Goal: Information Seeking & Learning: Learn about a topic

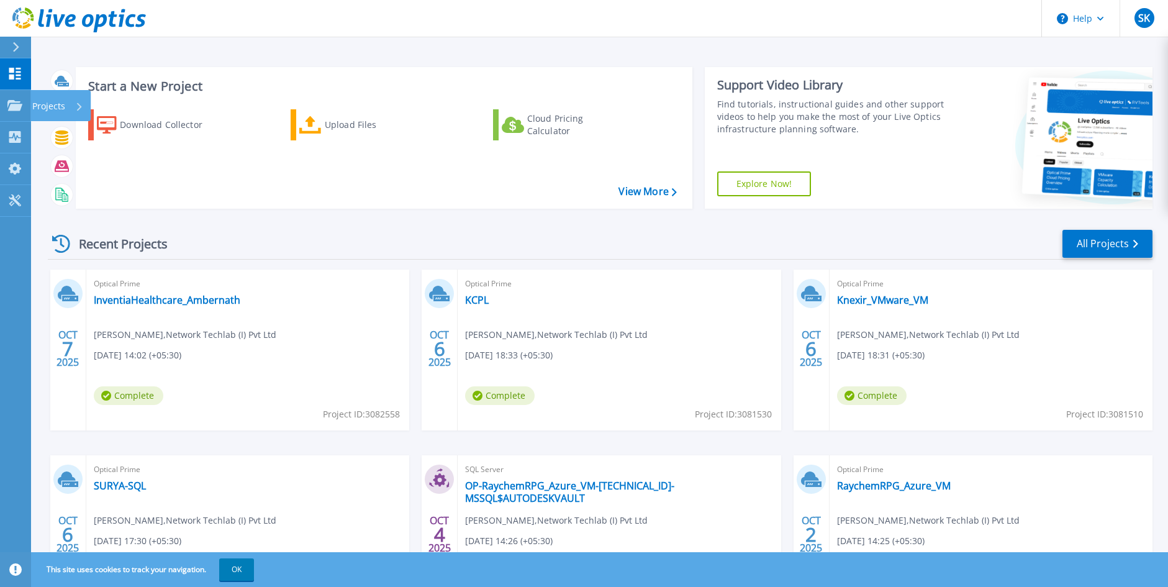
click at [33, 99] on p "Projects" at bounding box center [48, 106] width 33 height 32
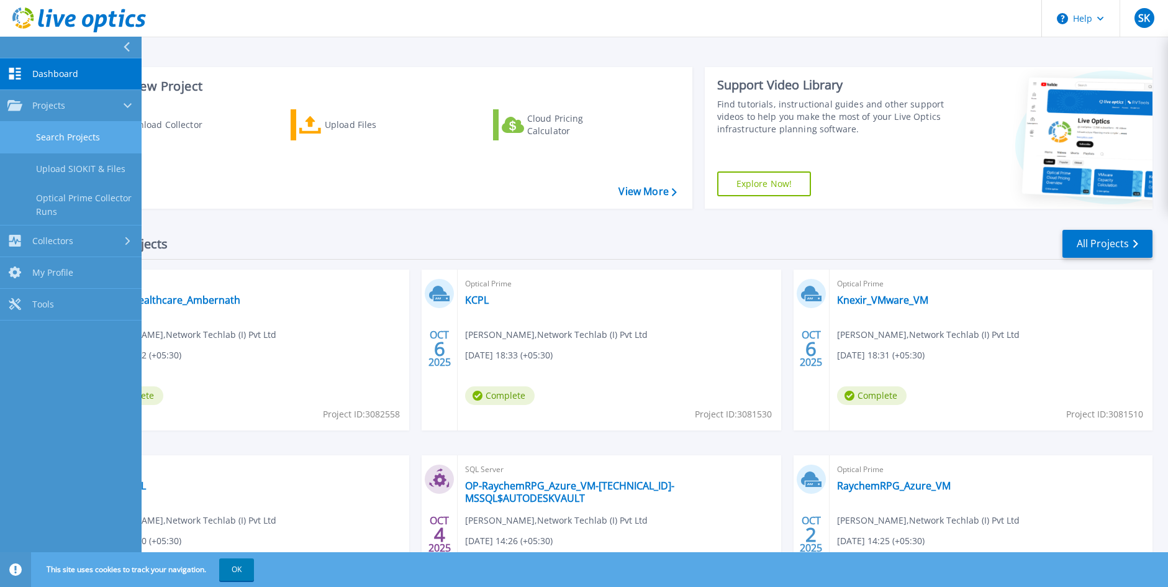
click at [65, 129] on link "Search Projects" at bounding box center [71, 138] width 142 height 32
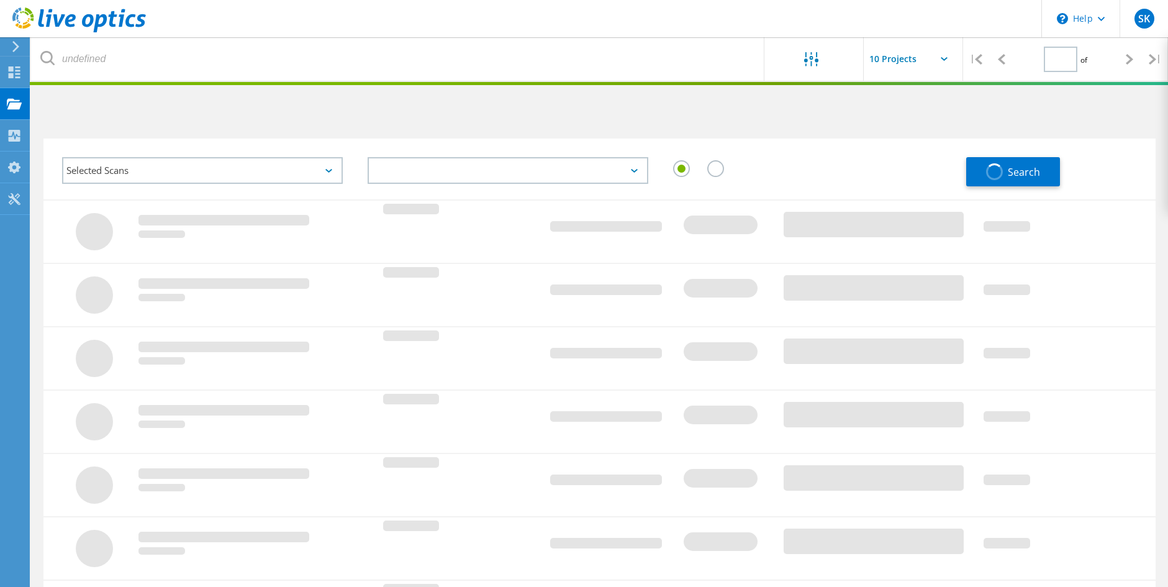
type input "1"
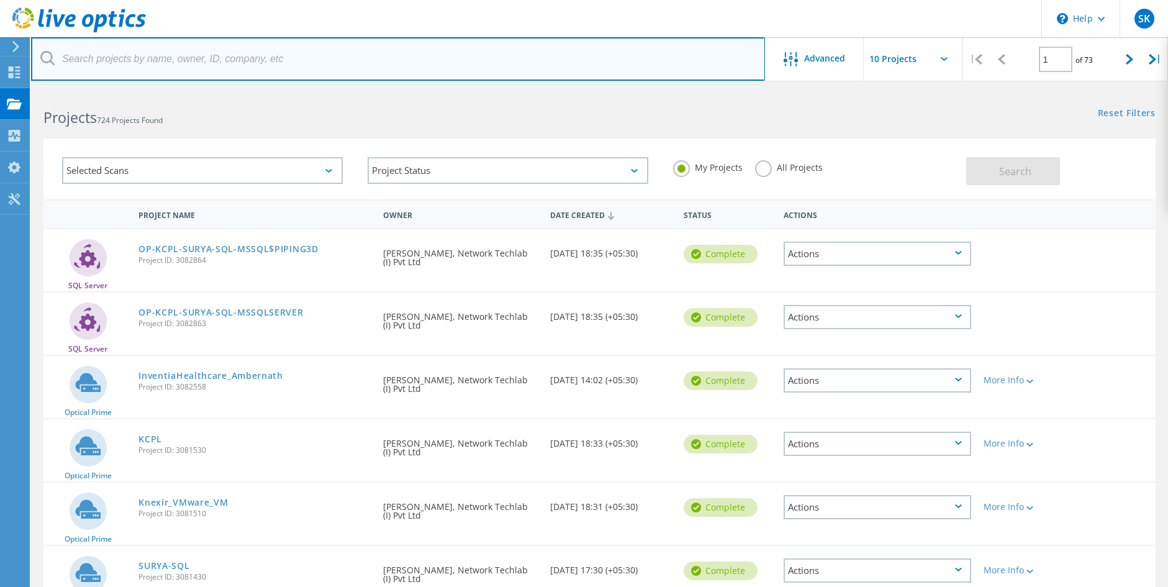
click at [196, 62] on input "text" at bounding box center [398, 58] width 734 height 43
type input "anand"
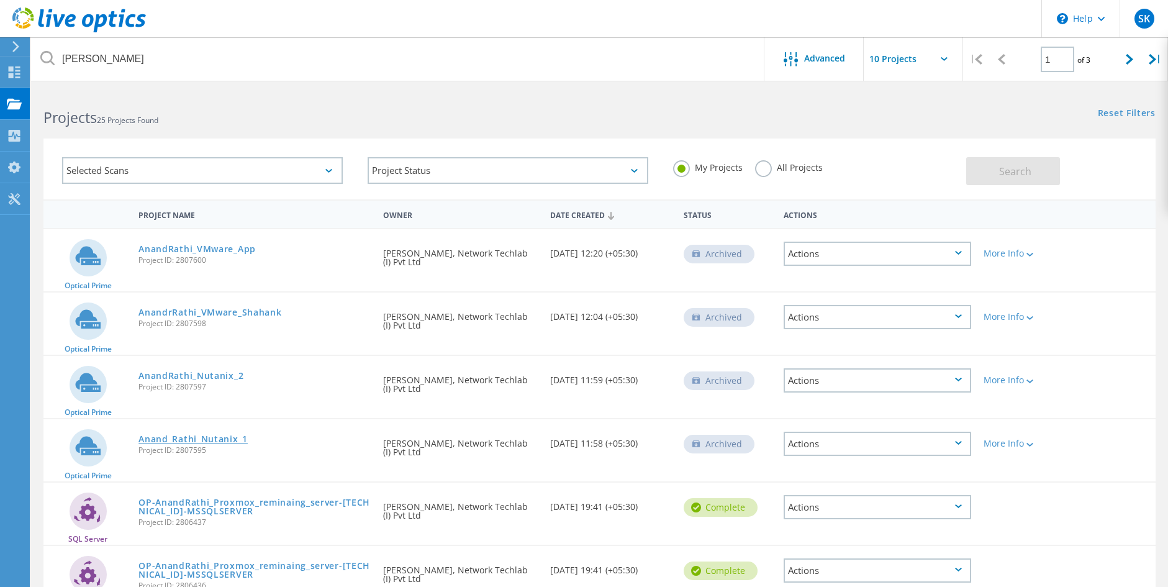
click at [206, 435] on link "Anand_Rathi_Nutanix_1" at bounding box center [192, 439] width 109 height 9
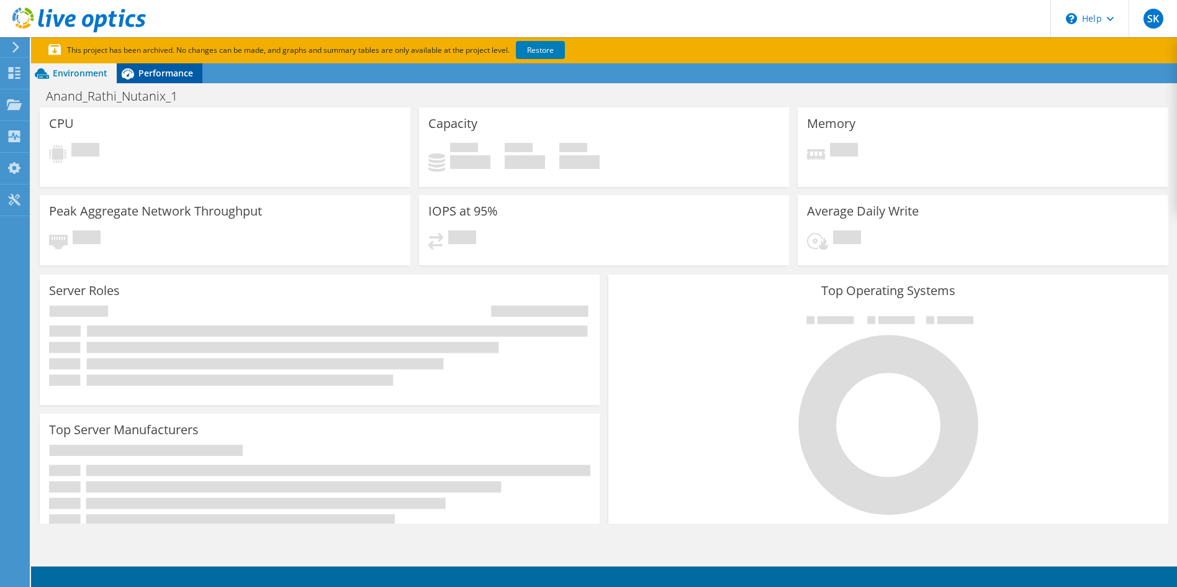
click at [171, 74] on span "Performance" at bounding box center [165, 73] width 55 height 12
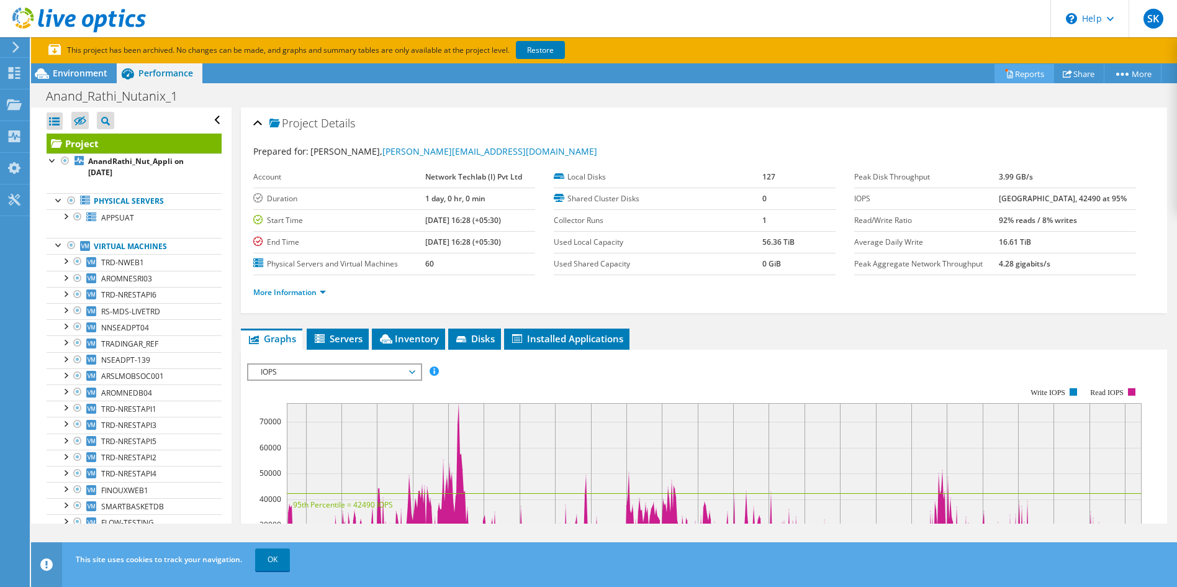
click at [1019, 75] on link "Reports" at bounding box center [1025, 73] width 60 height 19
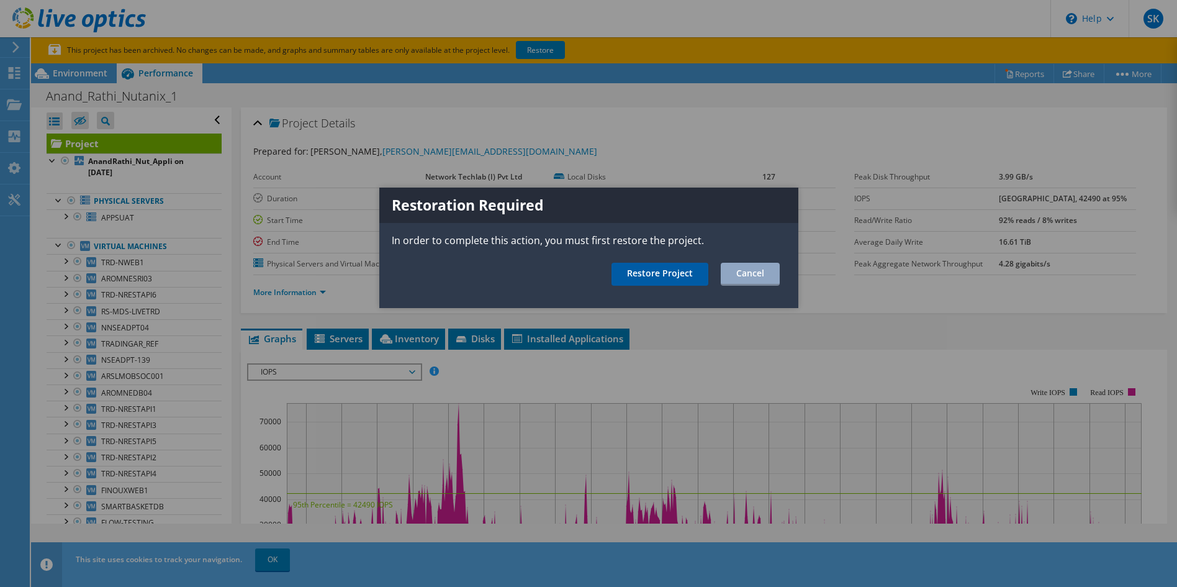
click at [673, 275] on link "Restore Project" at bounding box center [660, 274] width 97 height 23
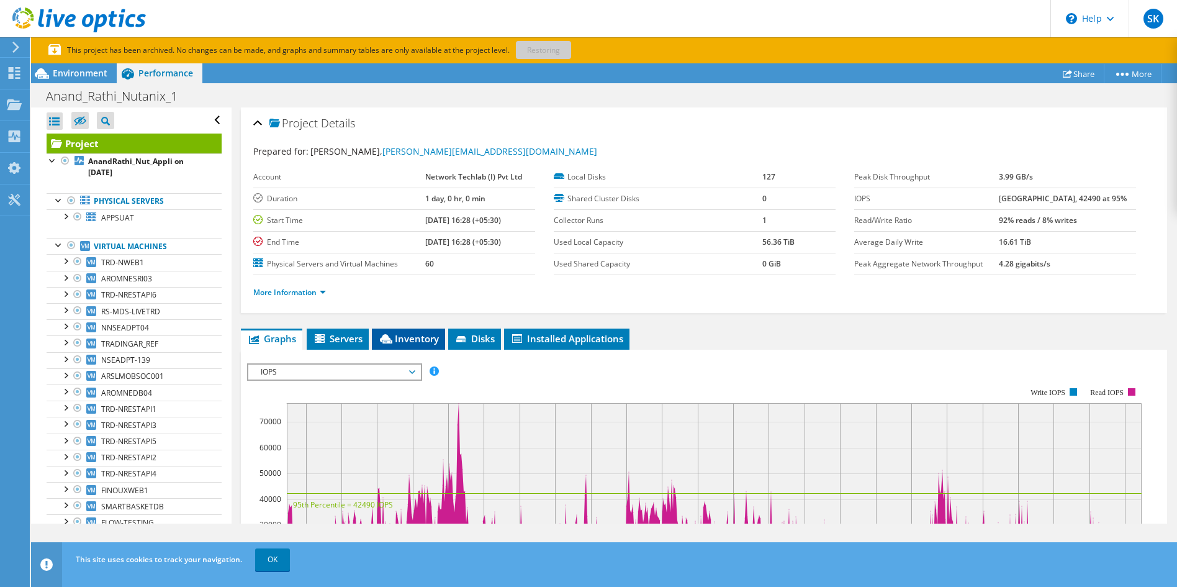
click at [410, 337] on span "Inventory" at bounding box center [408, 338] width 61 height 12
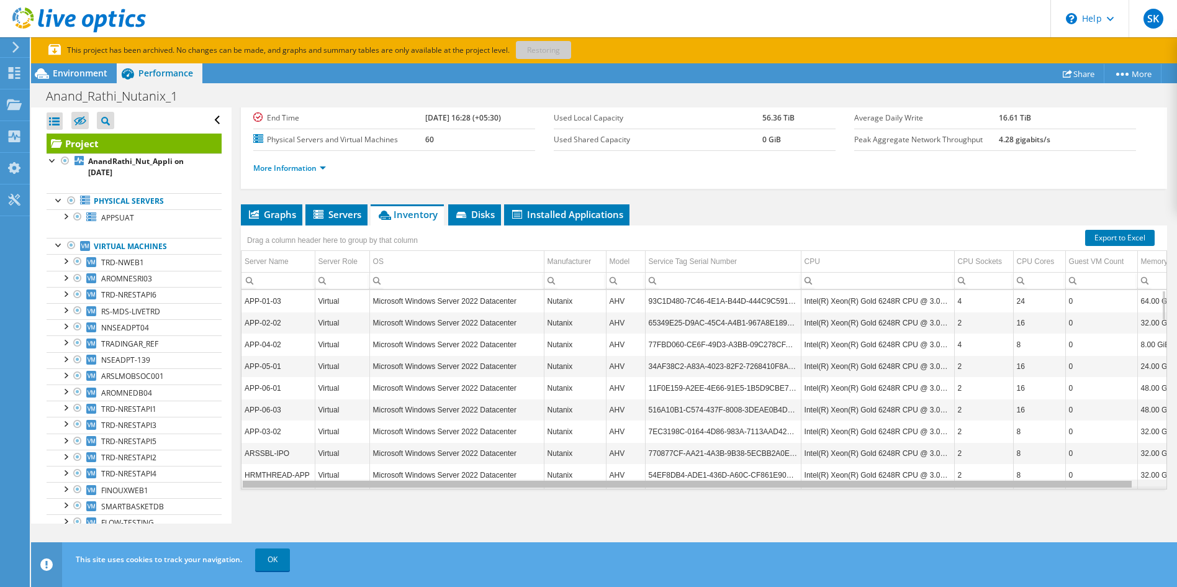
drag, startPoint x: 572, startPoint y: 486, endPoint x: 393, endPoint y: 478, distance: 179.0
click at [396, 479] on body "SK End User Swapnil Kadam swapnil.kadam@netlabindia.com Network Techlab (I) Pvt…" at bounding box center [588, 293] width 1177 height 587
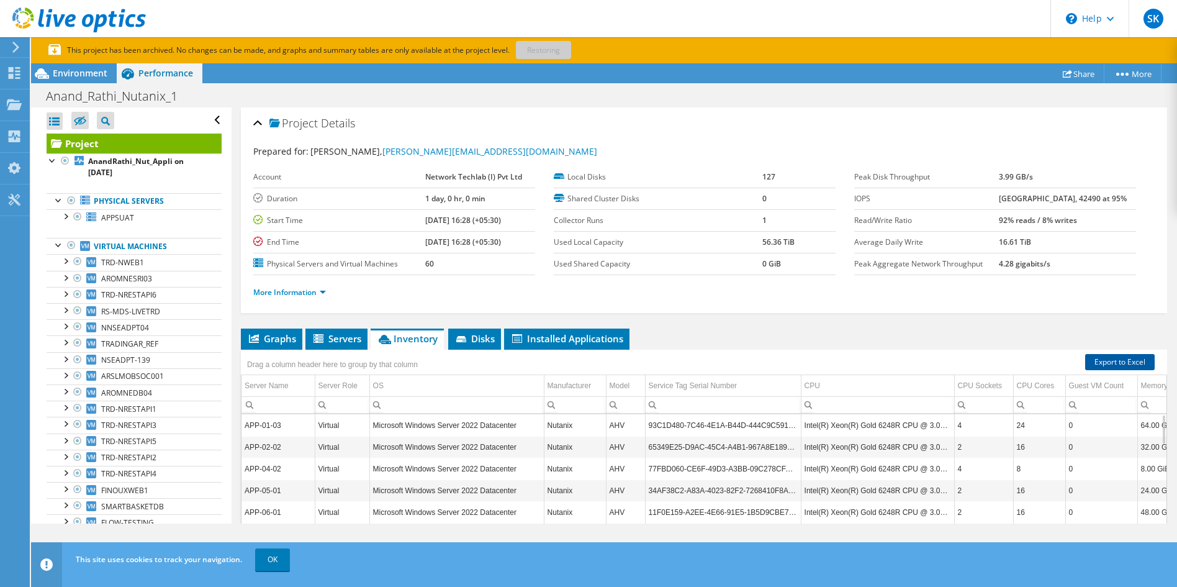
click at [1105, 362] on link "Export to Excel" at bounding box center [1120, 362] width 70 height 16
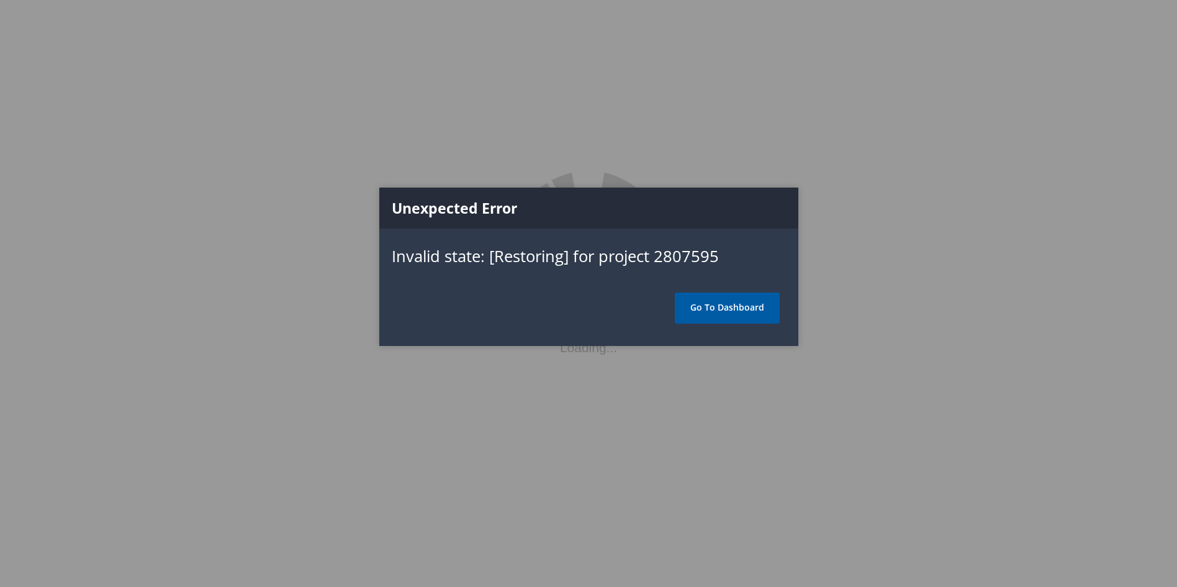
click at [725, 312] on link "Go To Dashboard" at bounding box center [727, 307] width 105 height 31
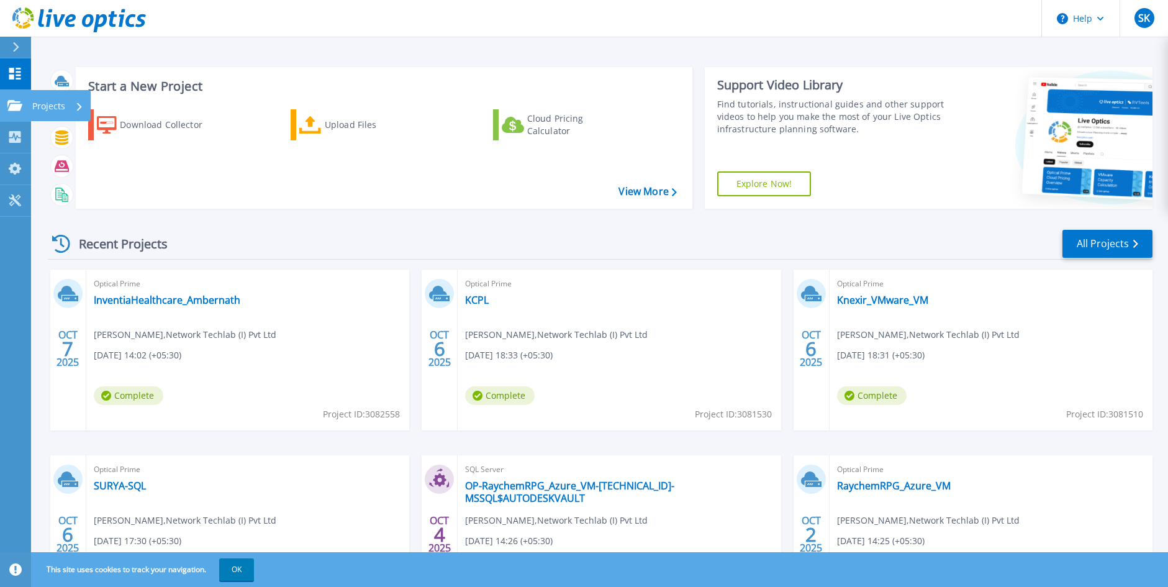
click at [16, 111] on icon at bounding box center [14, 105] width 15 height 11
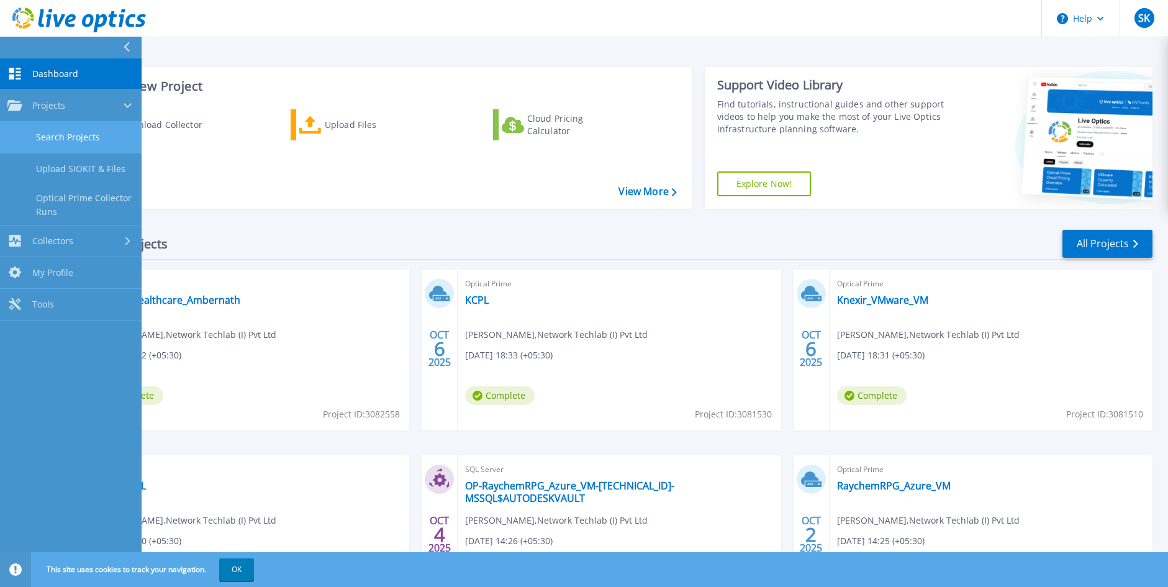
click at [73, 130] on link "Search Projects" at bounding box center [71, 138] width 142 height 32
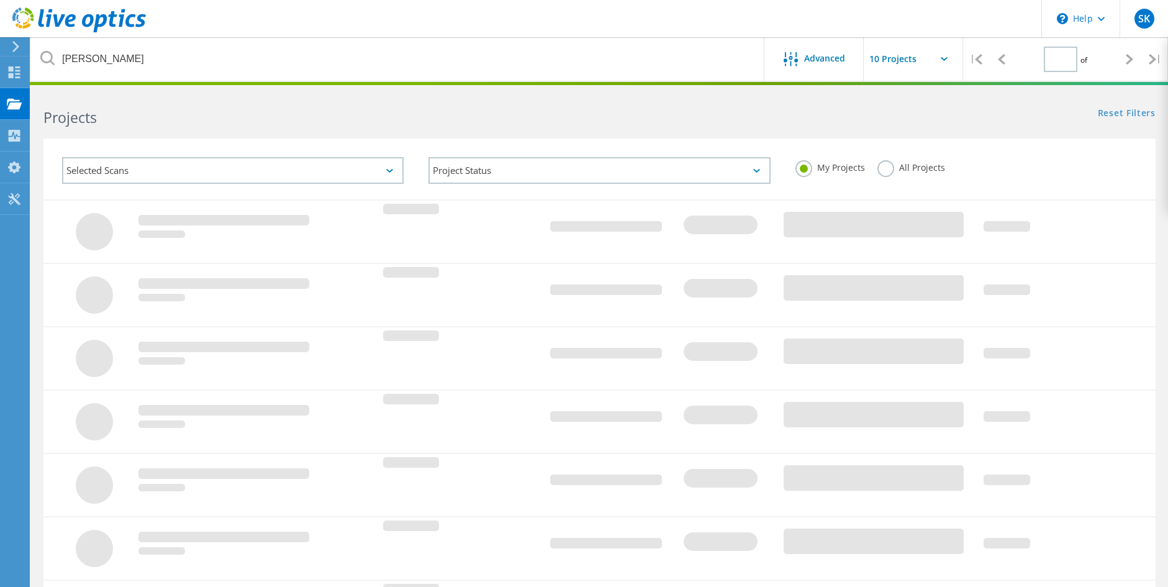
type input "1"
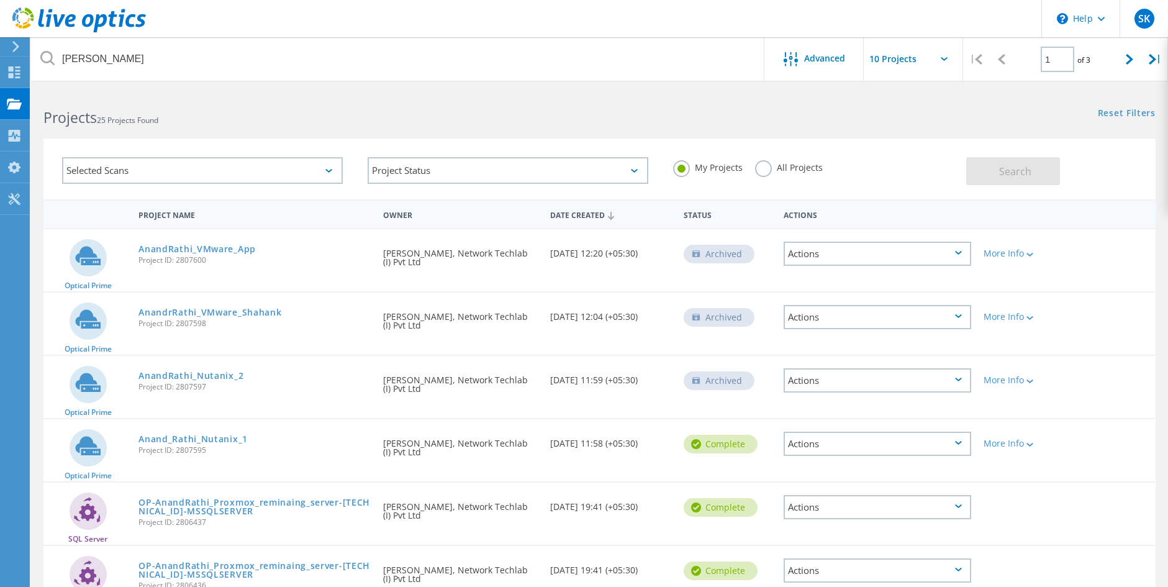
click at [294, 174] on div "Selected Scans" at bounding box center [202, 170] width 281 height 27
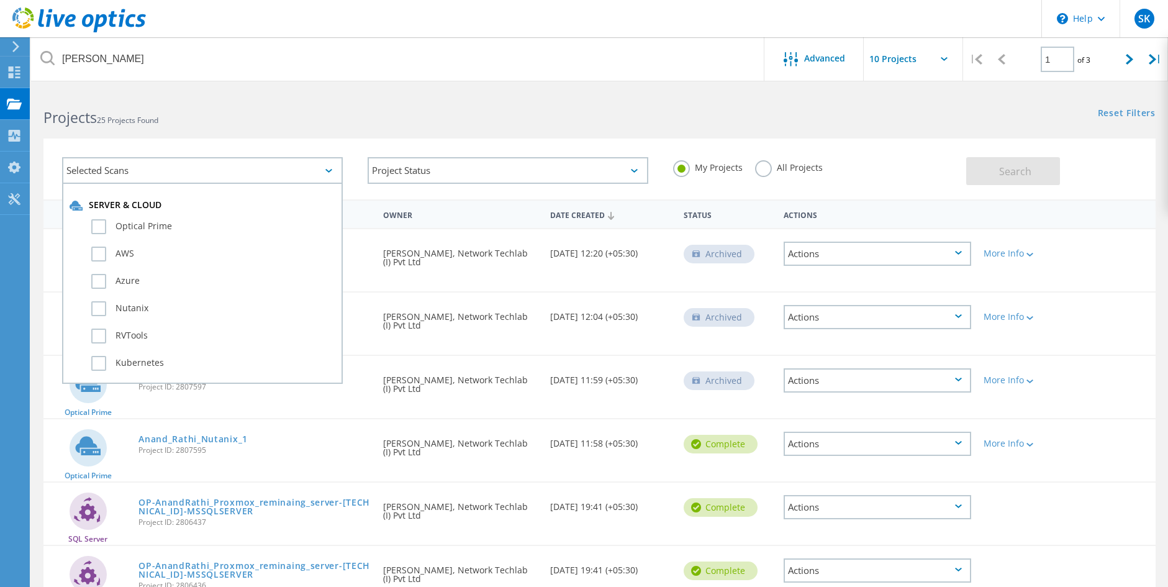
click at [242, 171] on div "Selected Scans" at bounding box center [202, 170] width 281 height 27
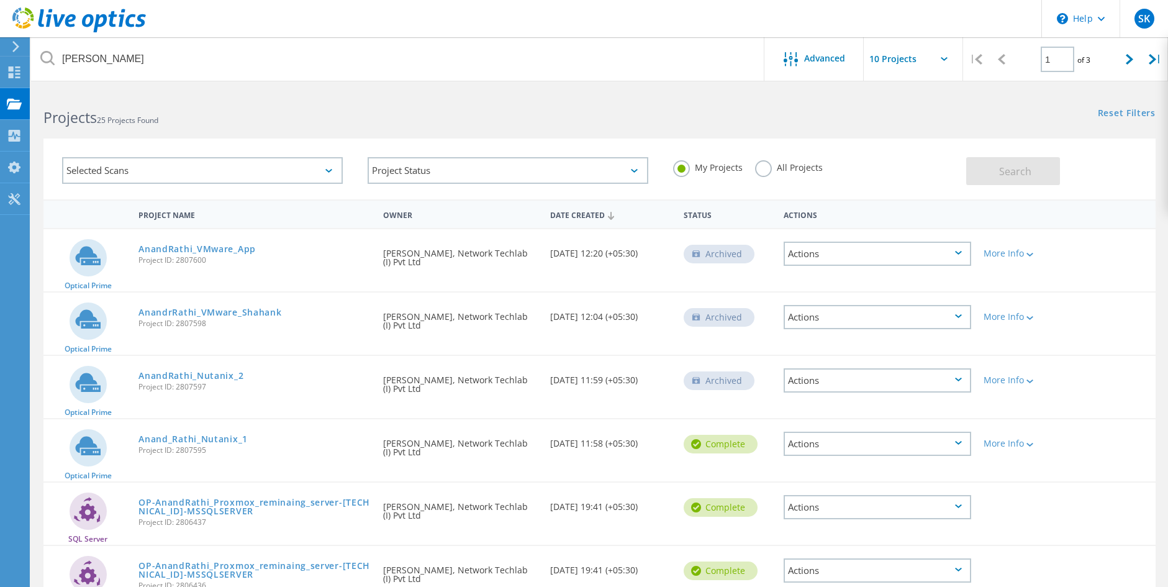
click at [238, 174] on div "Selected Scans" at bounding box center [202, 170] width 281 height 27
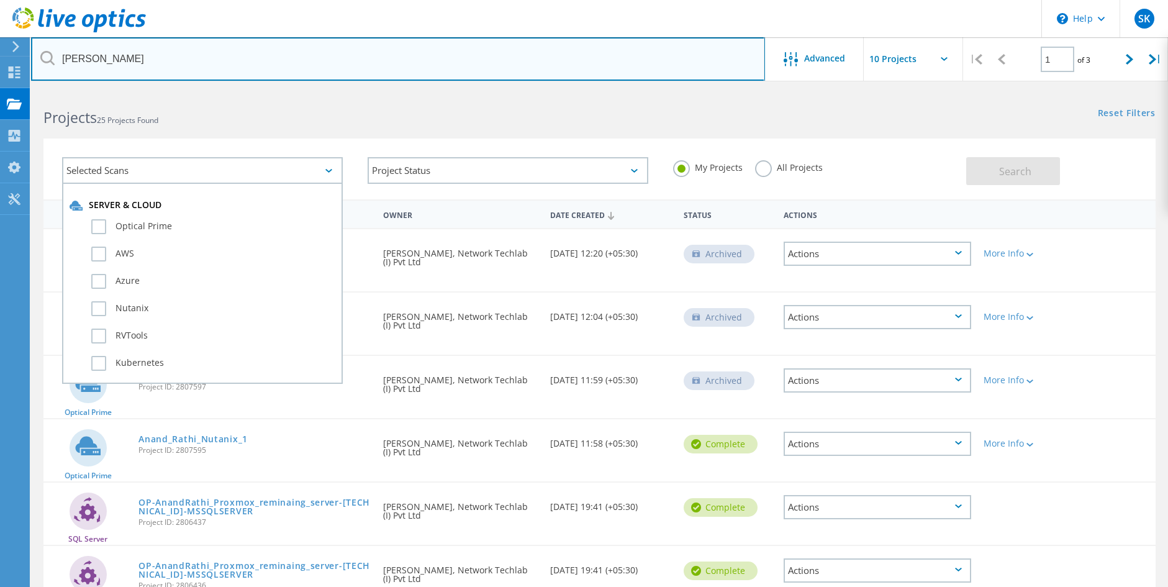
click at [363, 52] on input "anand" at bounding box center [398, 58] width 734 height 43
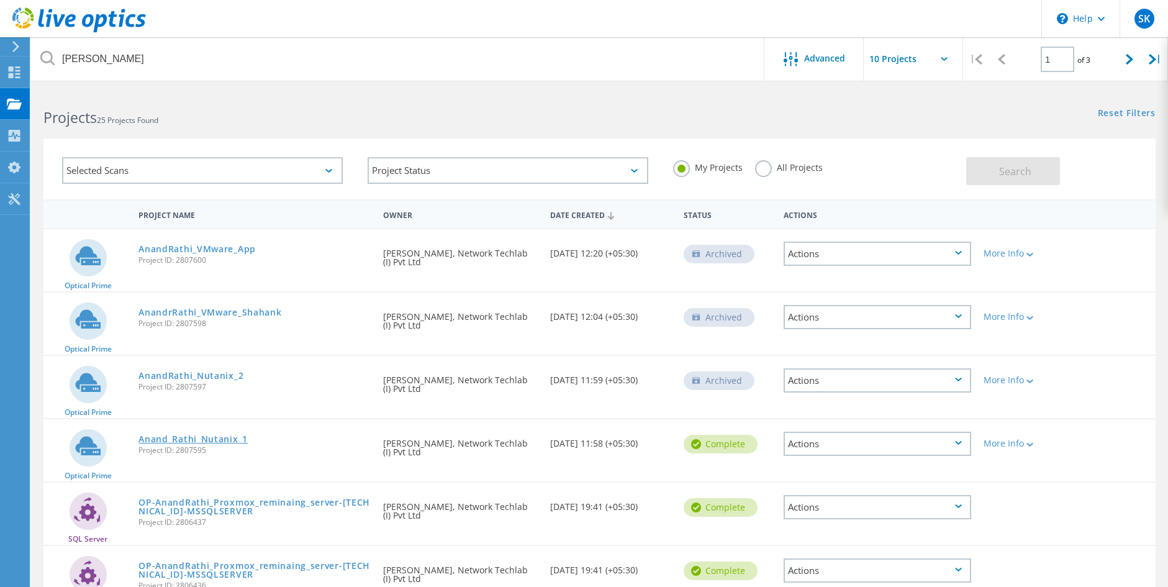
click at [214, 442] on link "Anand_Rathi_Nutanix_1" at bounding box center [192, 439] width 109 height 9
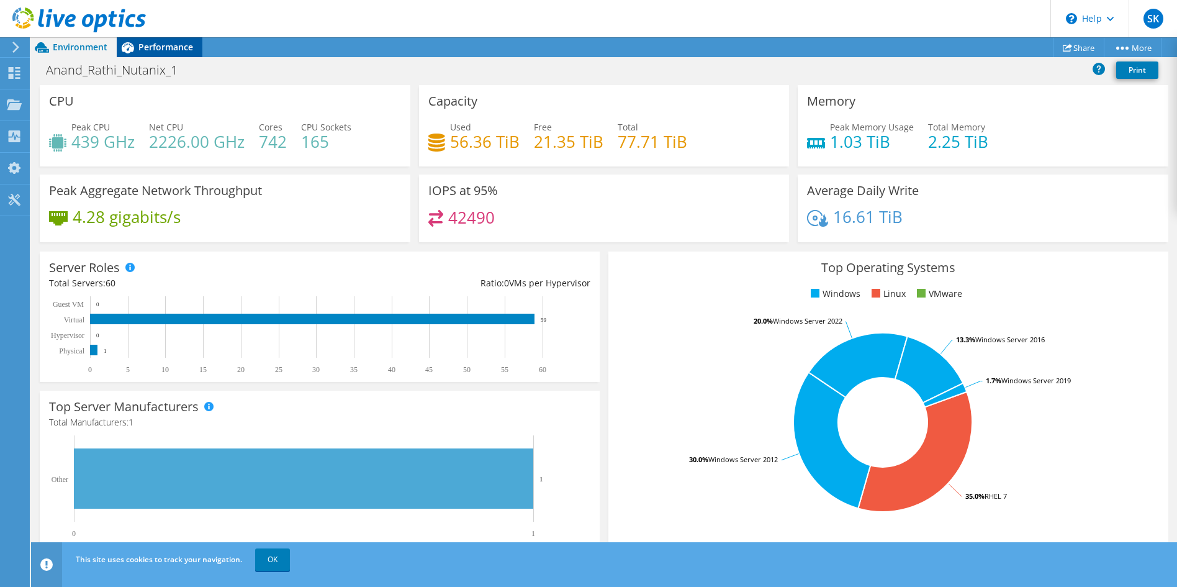
click at [181, 47] on span "Performance" at bounding box center [165, 47] width 55 height 12
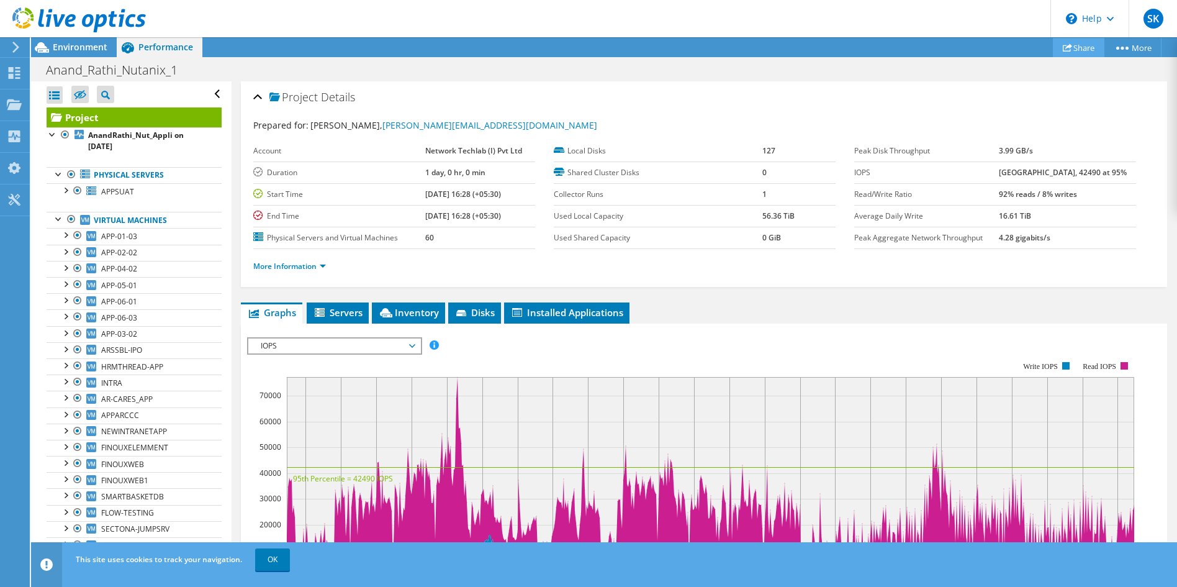
click at [1071, 50] on link "Share" at bounding box center [1079, 47] width 52 height 19
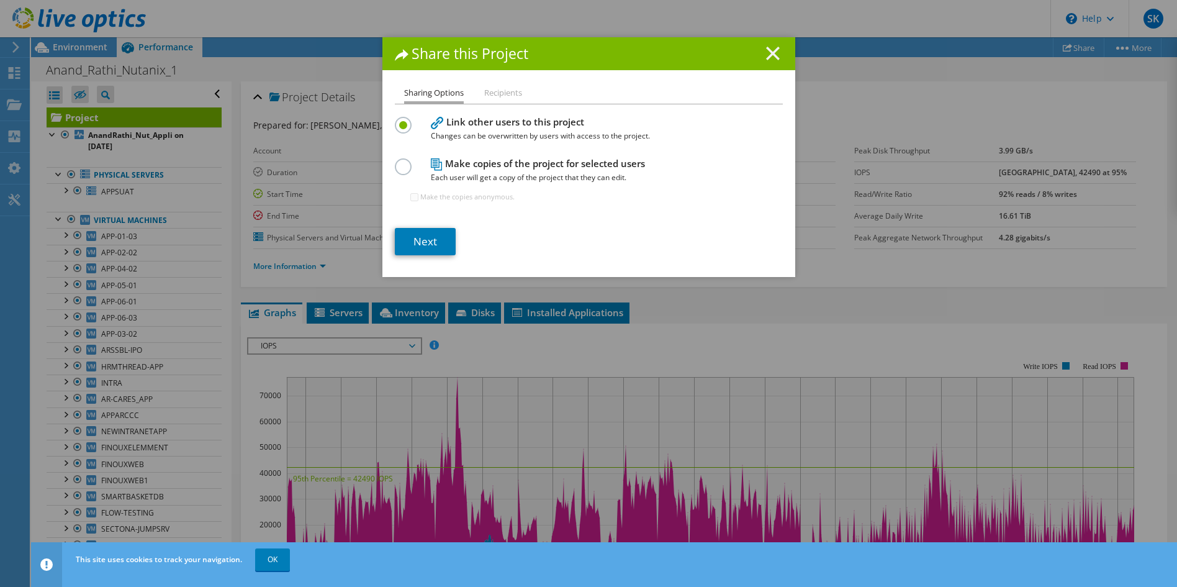
click at [771, 52] on line at bounding box center [773, 53] width 12 height 12
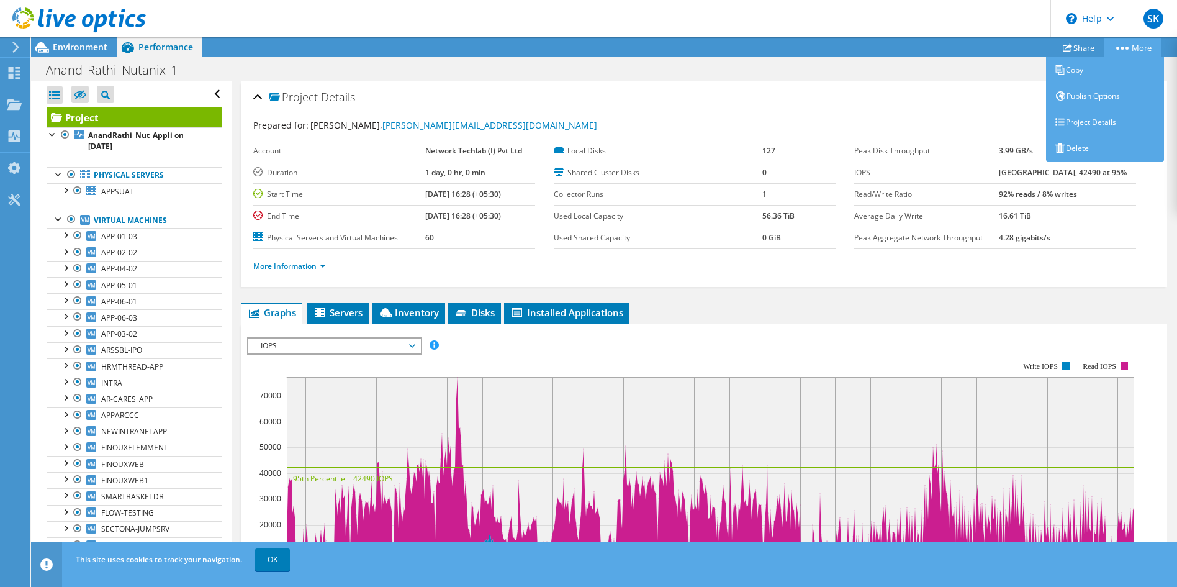
click at [1129, 46] on link "More" at bounding box center [1133, 47] width 58 height 19
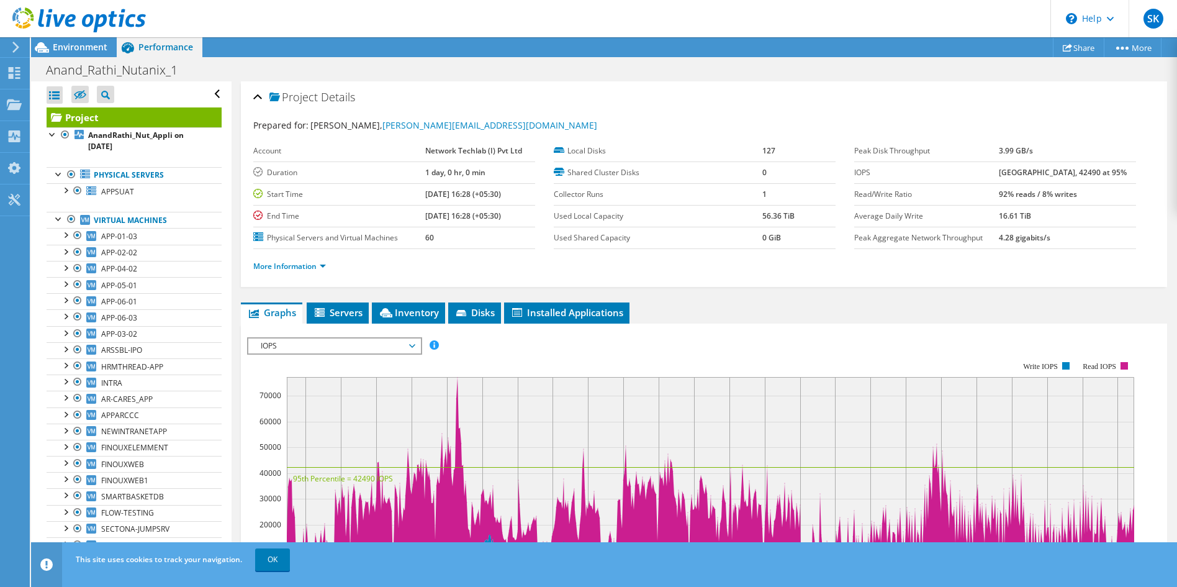
click at [864, 98] on div "Project Details" at bounding box center [704, 97] width 902 height 27
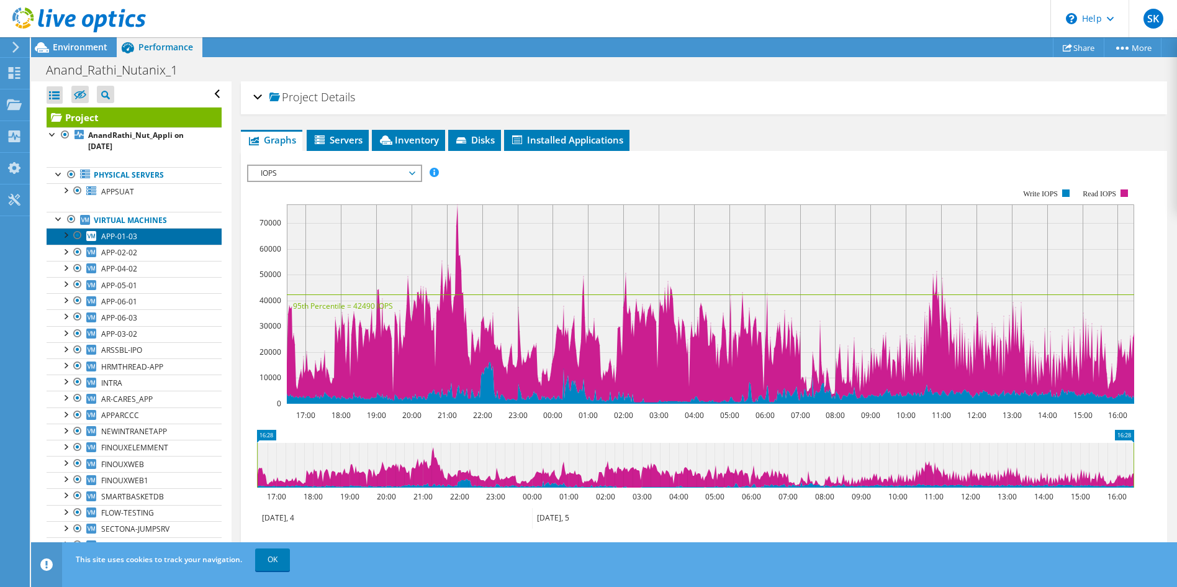
click at [111, 232] on span "APP-01-03" at bounding box center [119, 236] width 36 height 11
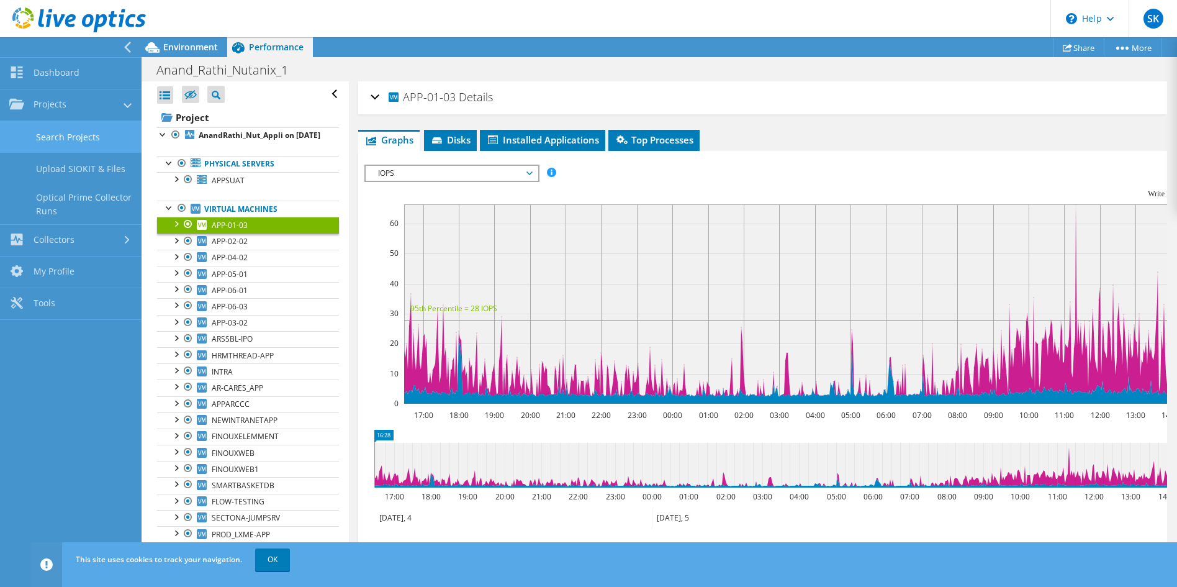
click at [49, 134] on link "Search Projects" at bounding box center [71, 137] width 142 height 32
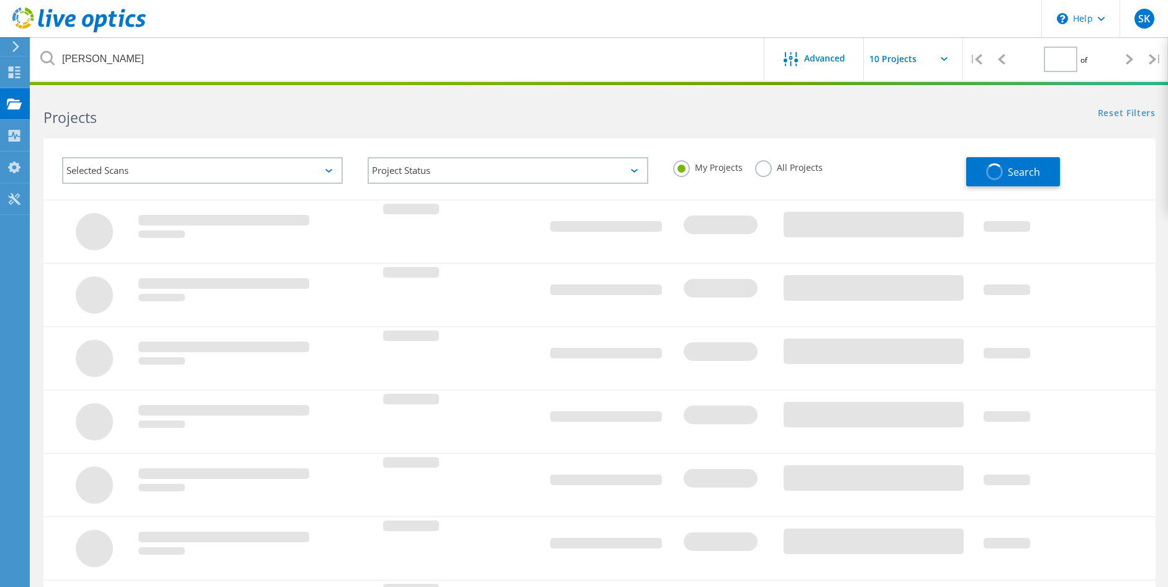
type input "1"
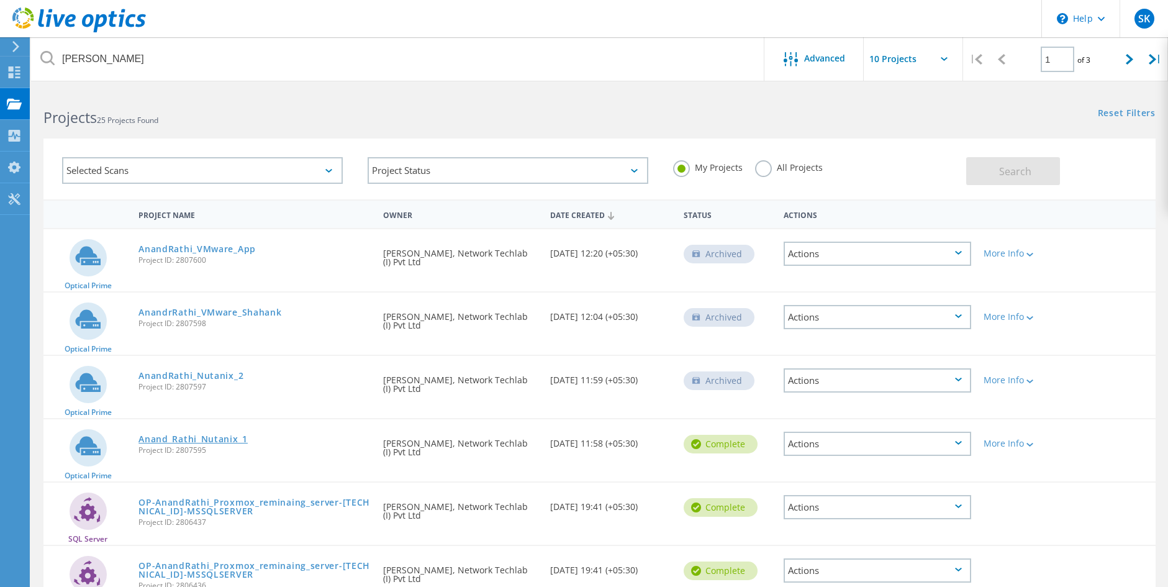
click at [209, 437] on link "Anand_Rathi_Nutanix_1" at bounding box center [192, 439] width 109 height 9
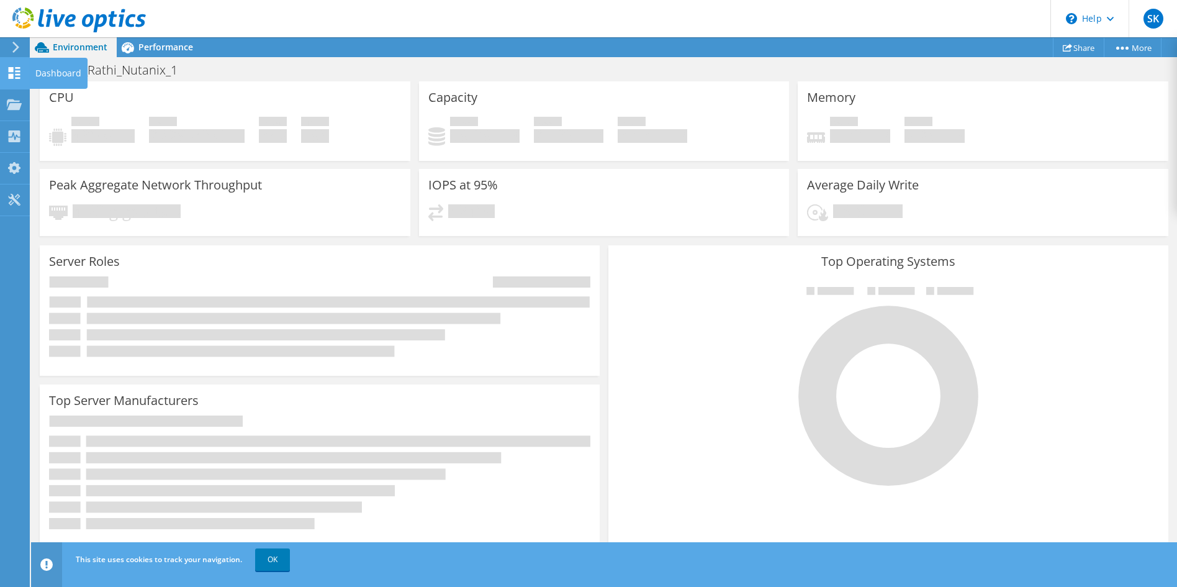
click at [8, 70] on icon at bounding box center [14, 73] width 15 height 12
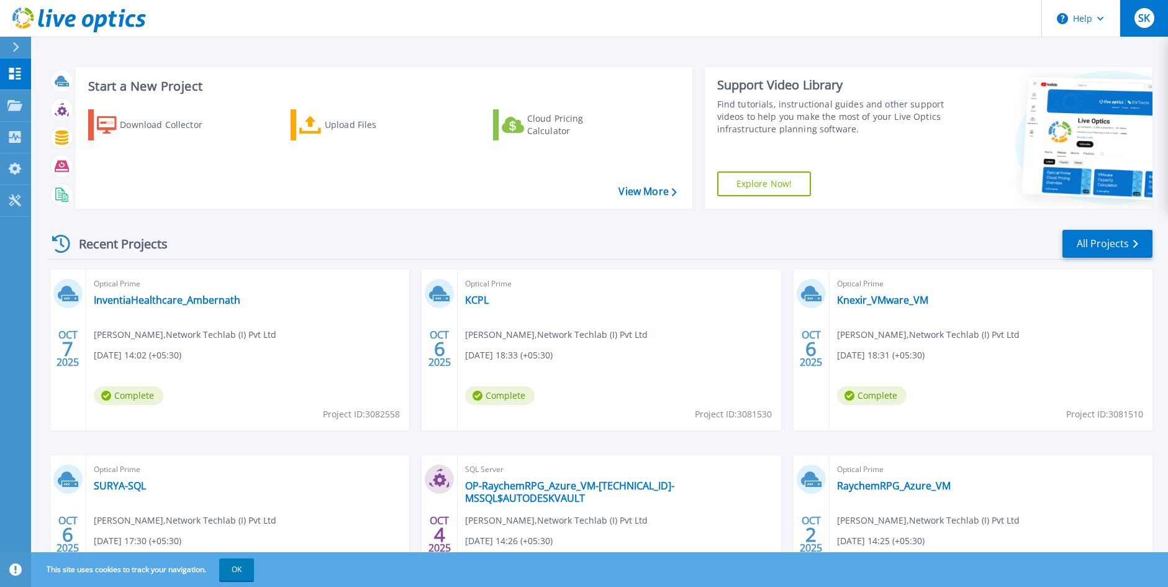
click at [1159, 24] on button "SK" at bounding box center [1144, 18] width 48 height 37
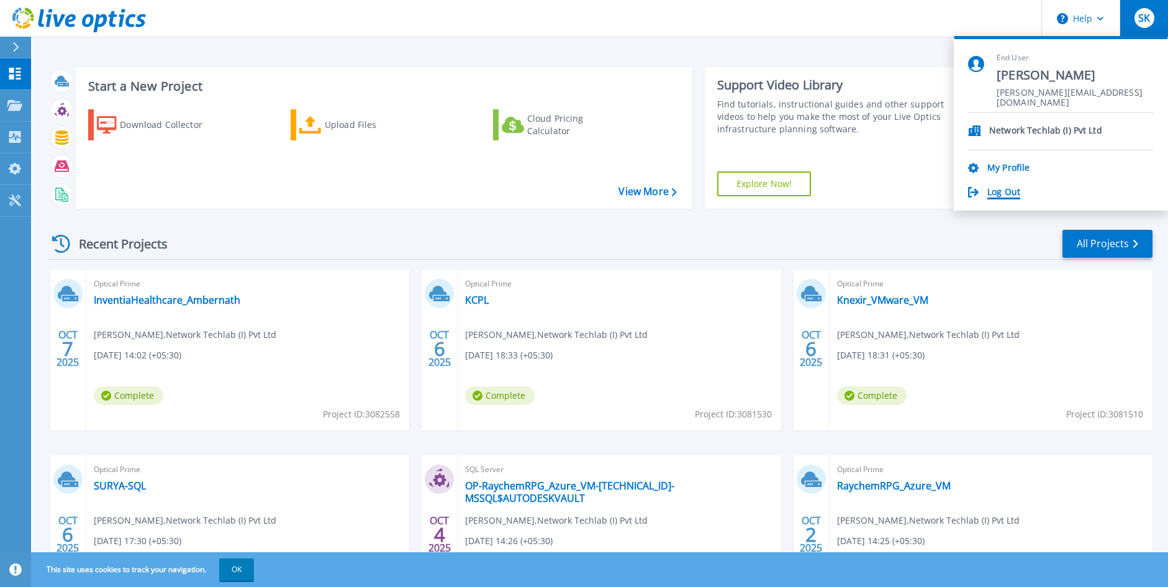
click at [1002, 191] on link "Log Out" at bounding box center [1003, 193] width 33 height 12
